Goal: Check status: Check status

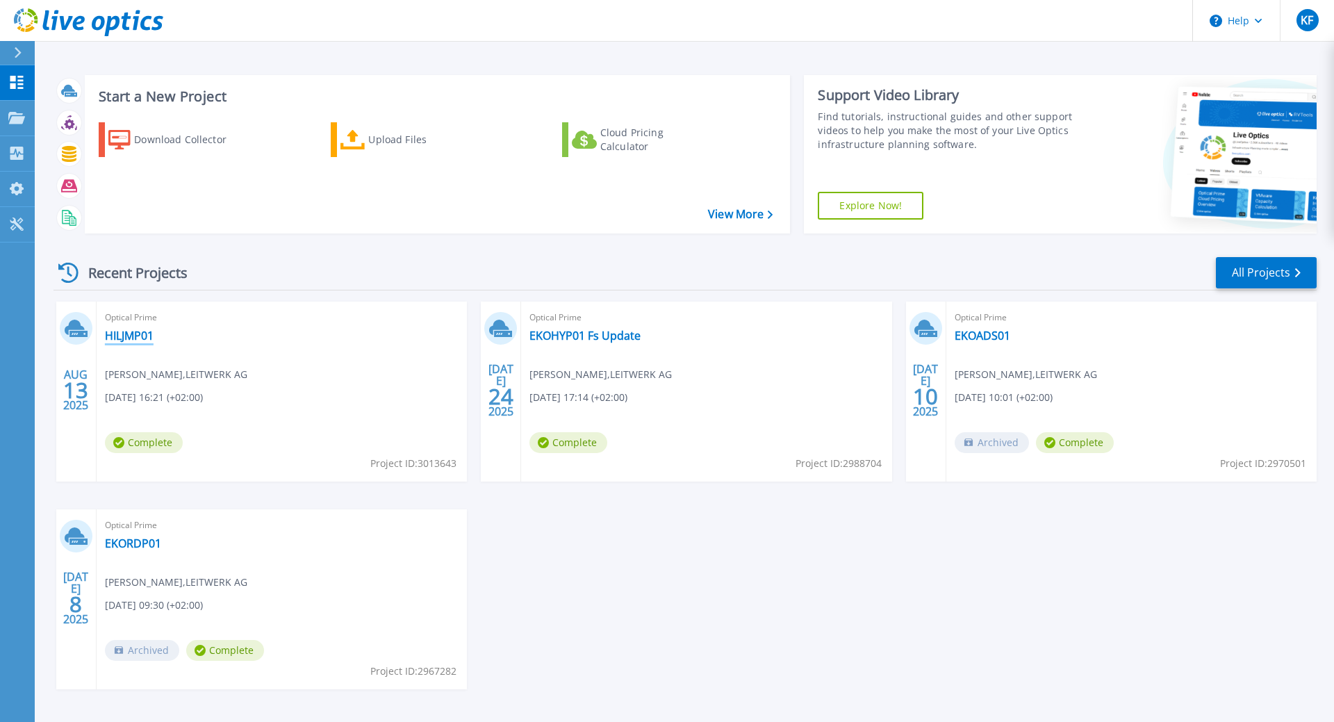
click at [149, 336] on link "HILJMP01" at bounding box center [129, 336] width 49 height 14
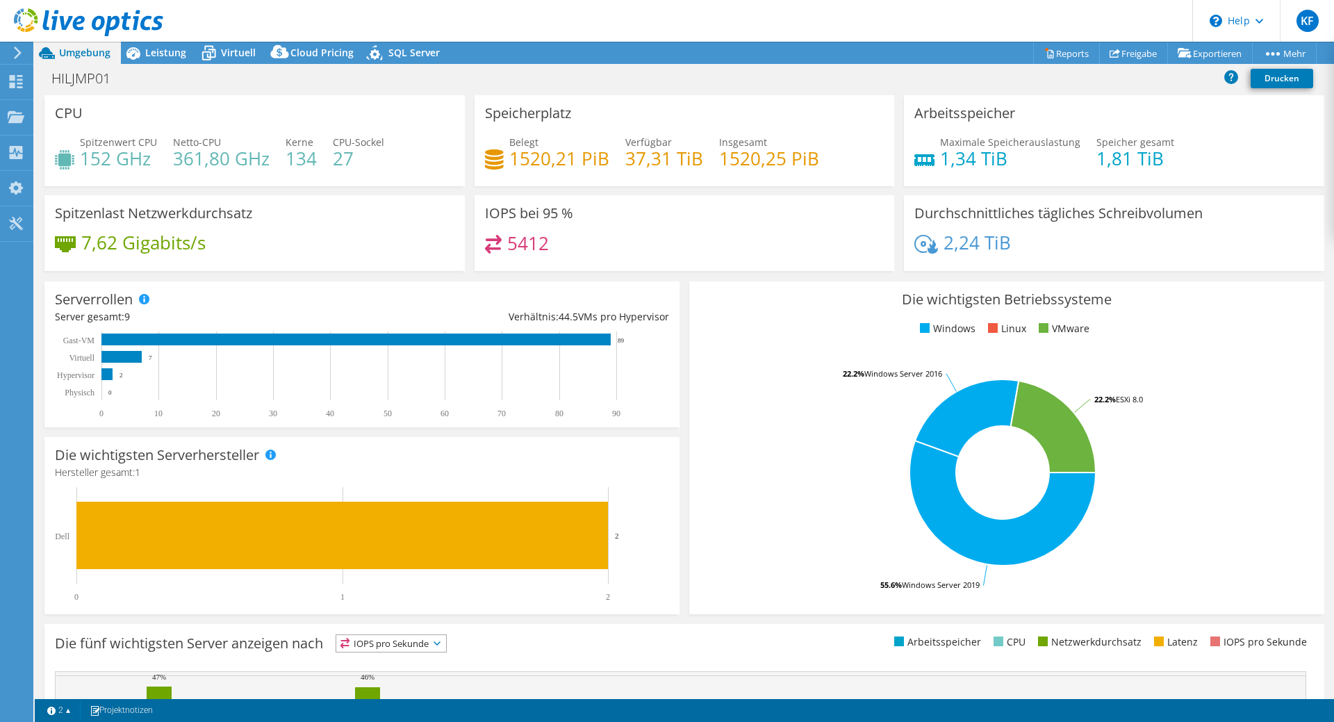
select select "USD"
click at [18, 78] on icon at bounding box center [16, 81] width 17 height 13
